Goal: Task Accomplishment & Management: Use online tool/utility

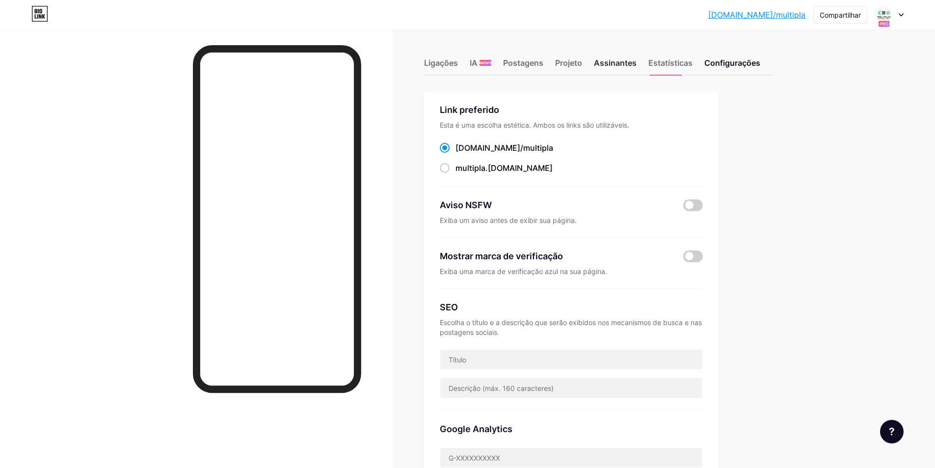
click at [610, 63] on font "Assinantes" at bounding box center [615, 63] width 43 height 10
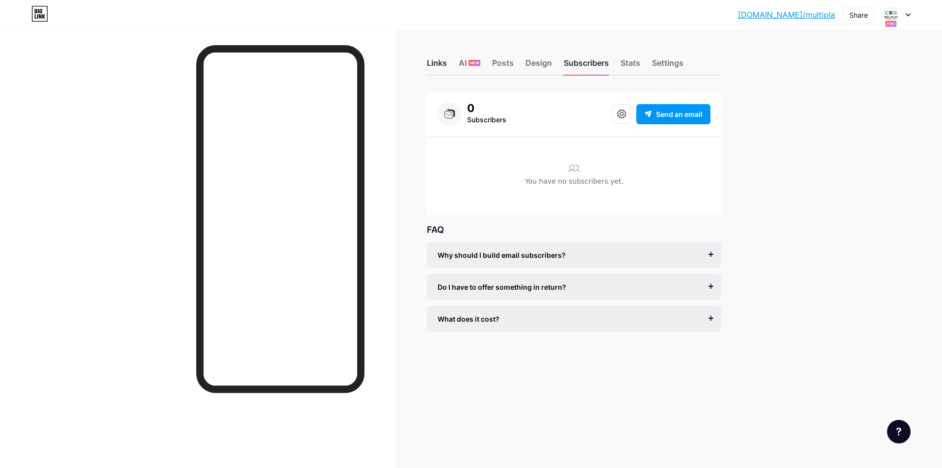
click at [430, 59] on div "Links" at bounding box center [437, 66] width 20 height 18
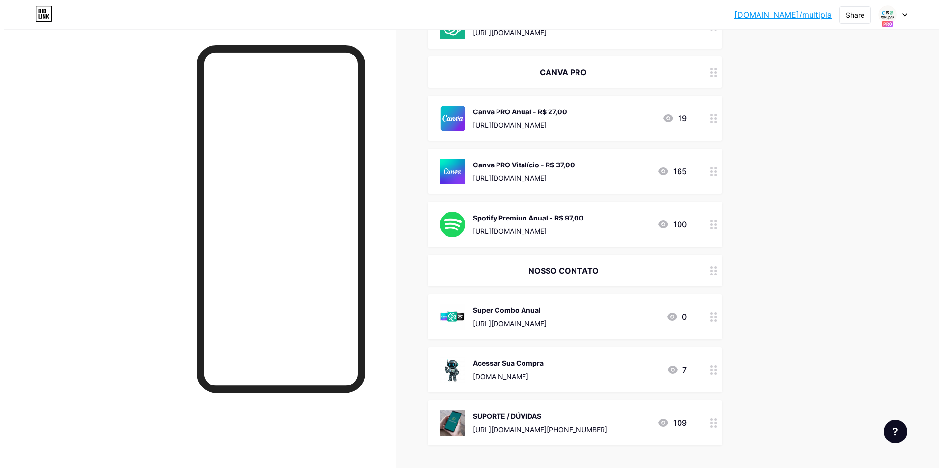
scroll to position [491, 0]
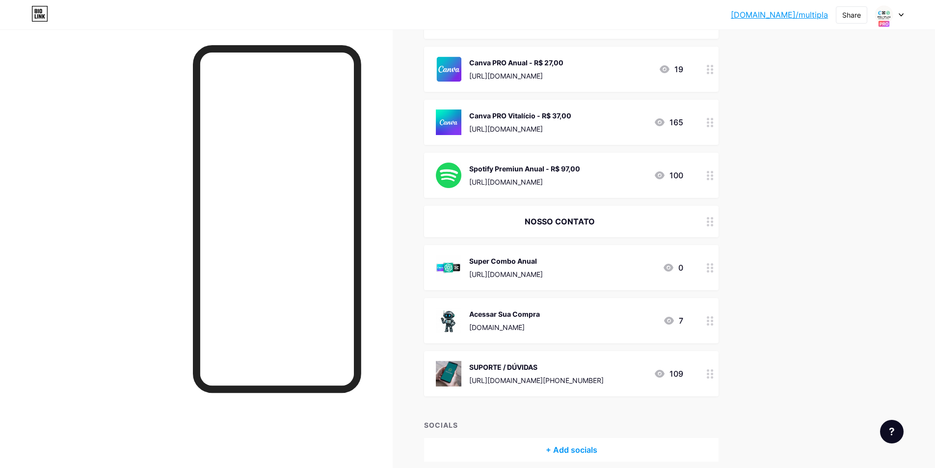
click at [583, 372] on div "SUPORTE / DÚVIDAS [URL][DOMAIN_NAME][PHONE_NUMBER]" at bounding box center [536, 374] width 134 height 26
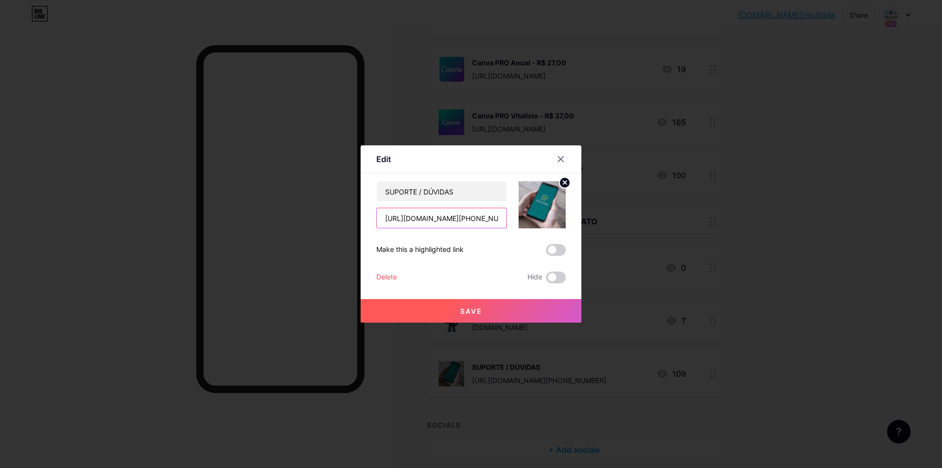
click at [452, 219] on input "[URL][DOMAIN_NAME][PHONE_NUMBER]" at bounding box center [442, 218] width 130 height 20
click at [469, 218] on input "[URL][DOMAIN_NAME][PHONE_NUMBER]" at bounding box center [442, 218] width 130 height 20
paste input "Para criar um link de WhatsApp para o número [PHONE_NUMBER], use o seguinte for…"
type input "Para criar um link de WhatsApp para o número [PHONE_NUMBER], use o seguinte for…"
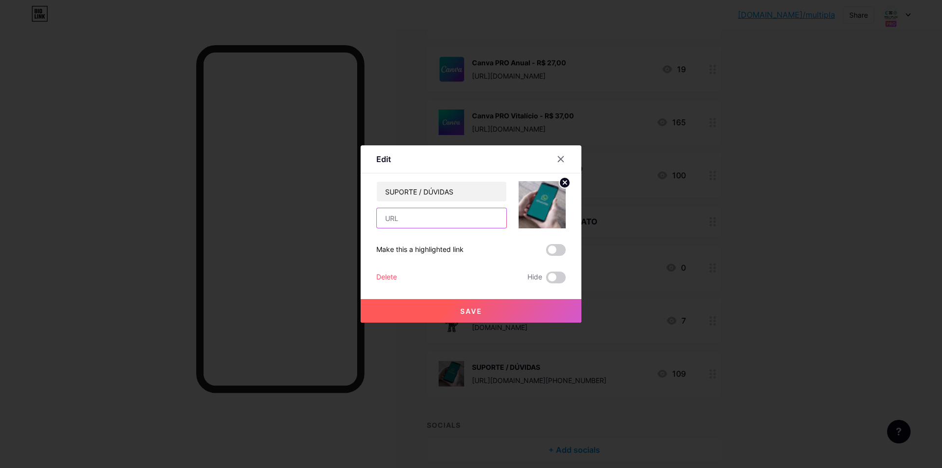
paste input "Para criar um link de WhatsApp para o número [PHONE_NUMBER], use o seguinte for…"
click at [400, 218] on input "Para criar um link de WhatsApp para o número [PHONE_NUMBER], use o seguinte for…" at bounding box center [442, 218] width 130 height 20
type input "Para criar um [URL][DOMAIN_NAME]"
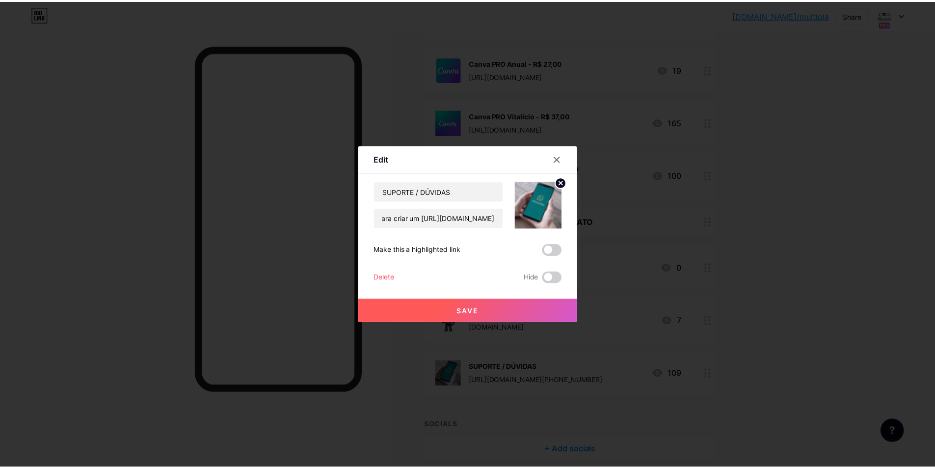
scroll to position [0, 0]
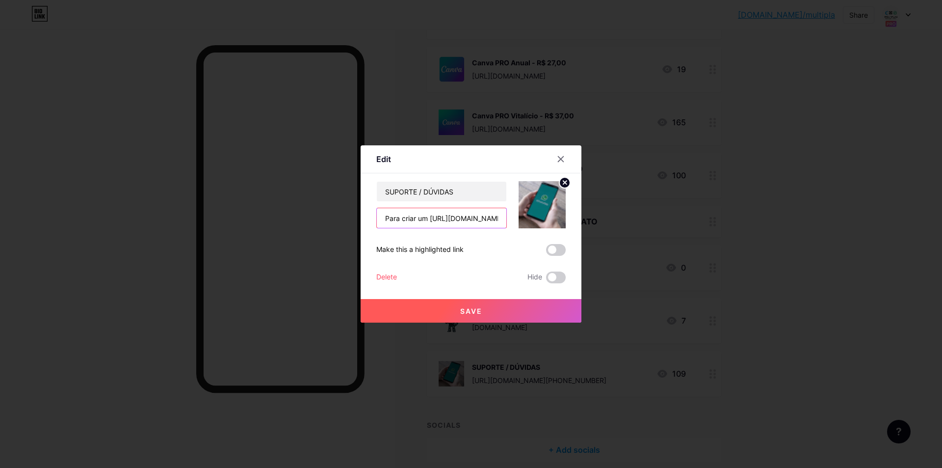
click at [415, 220] on input "Para criar um [URL][DOMAIN_NAME]" at bounding box center [442, 218] width 130 height 20
paste input "[URL][DOMAIN_NAME]"
click at [386, 215] on input "[URL][DOMAIN_NAME]" at bounding box center [442, 218] width 130 height 20
type input "[URL][DOMAIN_NAME]"
click at [466, 312] on span "Save" at bounding box center [471, 311] width 22 height 8
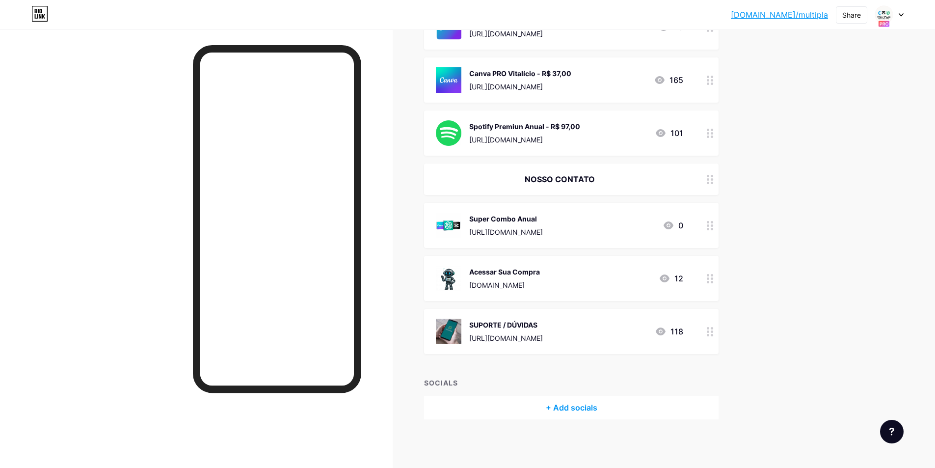
scroll to position [189, 0]
